Goal: Navigation & Orientation: Find specific page/section

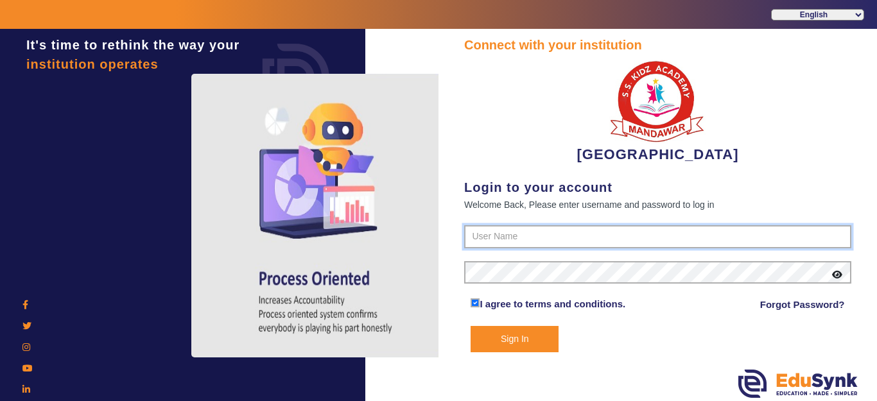
type input "9928895959"
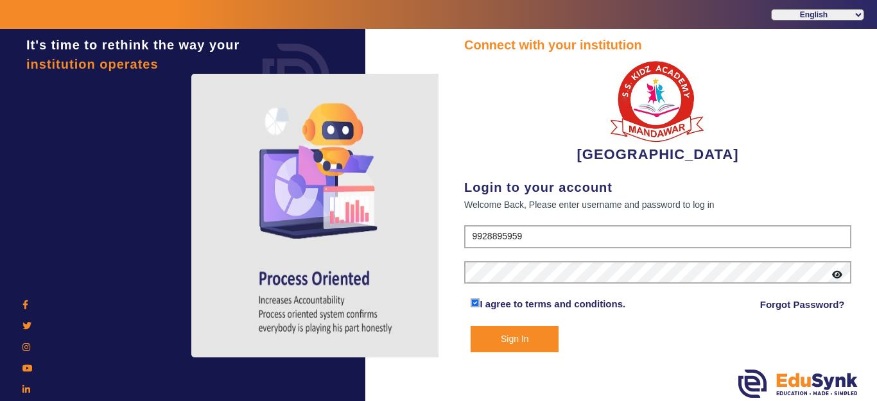
click at [533, 341] on button "Sign In" at bounding box center [515, 339] width 88 height 26
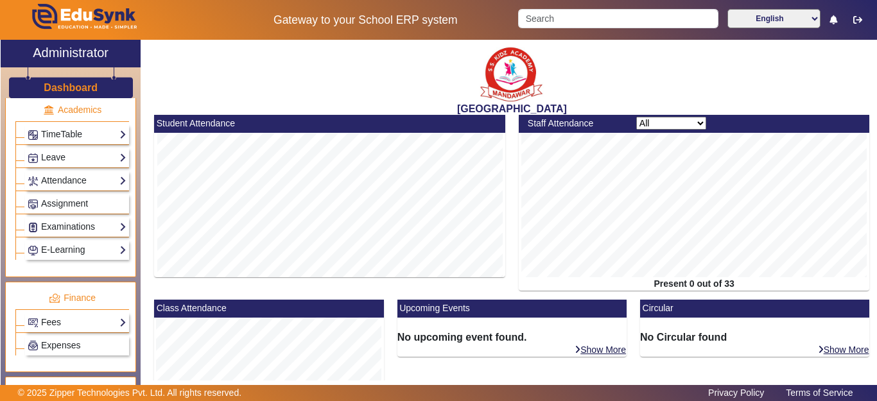
scroll to position [514, 0]
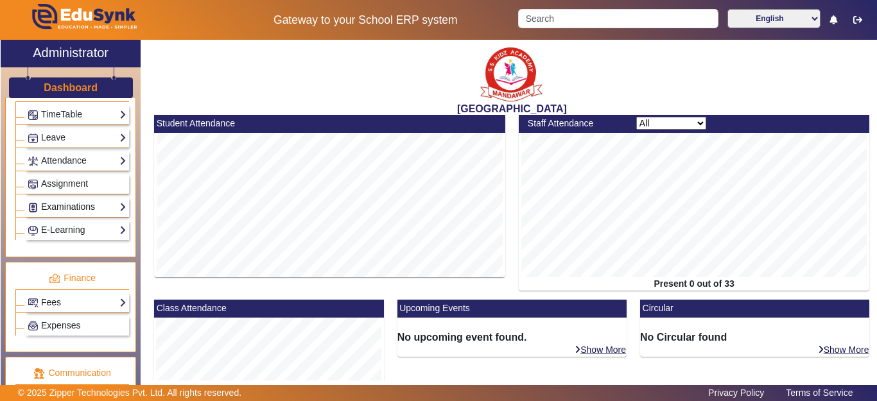
click at [57, 205] on link "Examinations" at bounding box center [77, 207] width 99 height 15
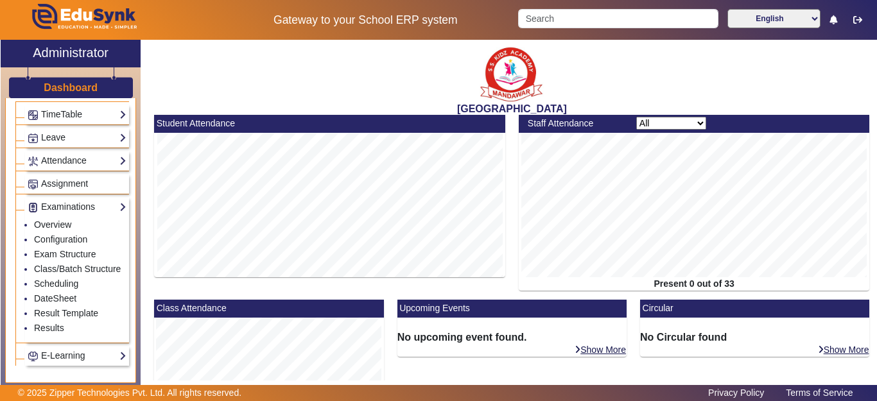
click at [66, 89] on h3 "Dashboard" at bounding box center [71, 88] width 54 height 12
